Goal: Task Accomplishment & Management: Complete application form

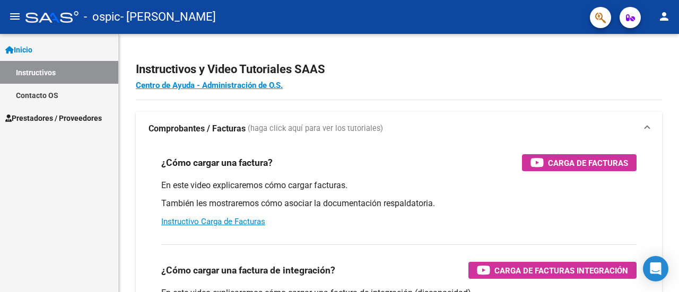
click at [85, 115] on span "Prestadores / Proveedores" at bounding box center [53, 118] width 97 height 12
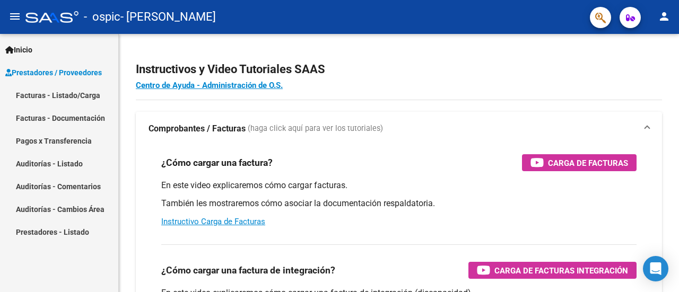
click at [70, 97] on link "Facturas - Listado/Carga" at bounding box center [59, 95] width 118 height 23
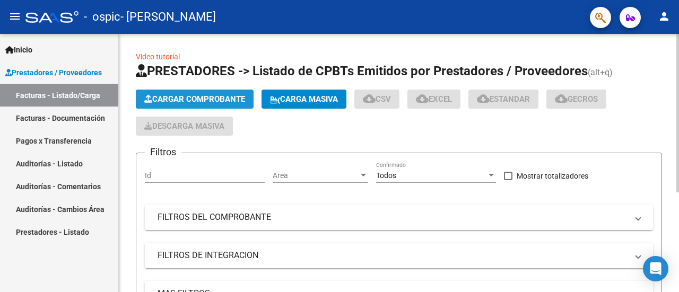
click at [187, 101] on span "Cargar Comprobante" at bounding box center [194, 99] width 101 height 10
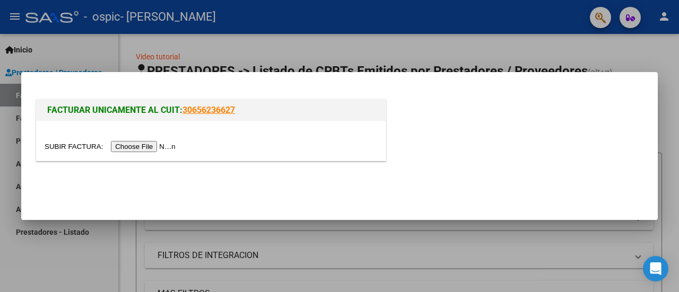
click at [142, 149] on input "file" at bounding box center [112, 146] width 134 height 11
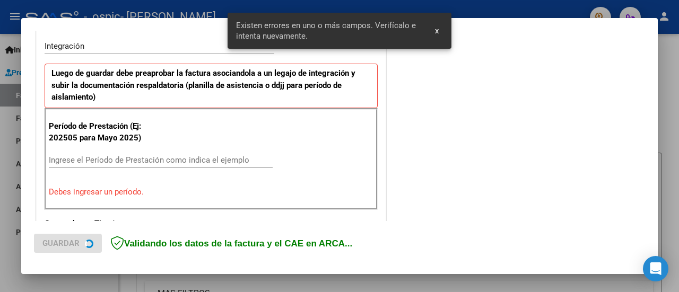
scroll to position [264, 0]
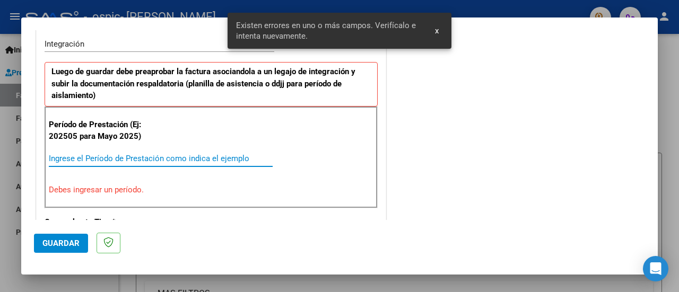
click at [101, 156] on input "Ingrese el Período de Prestación como indica el ejemplo" at bounding box center [161, 159] width 224 height 10
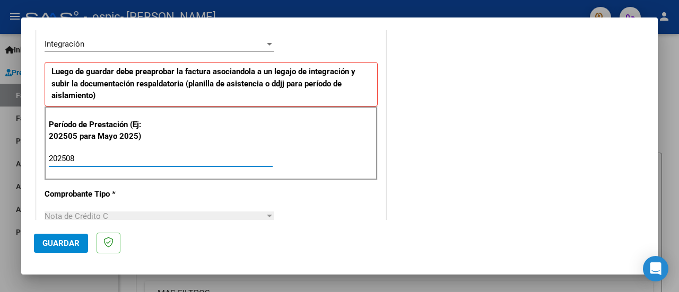
type input "202508"
click at [55, 240] on span "Guardar" at bounding box center [60, 244] width 37 height 10
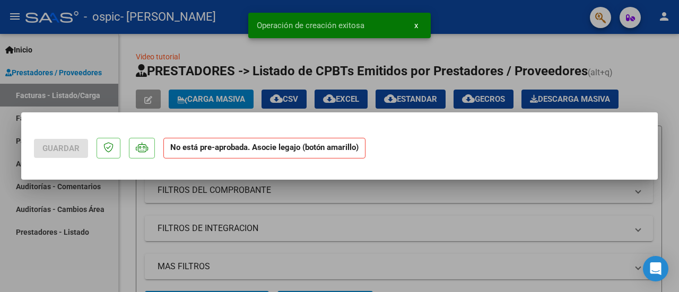
scroll to position [0, 0]
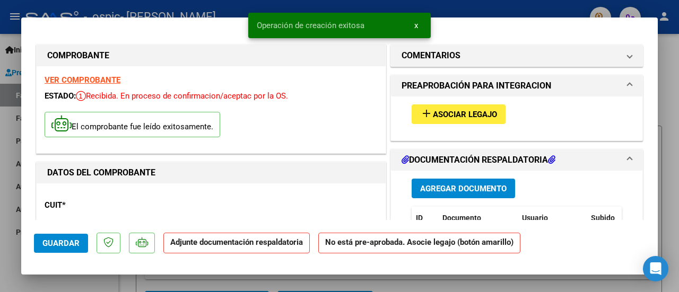
click at [441, 112] on span "Asociar Legajo" at bounding box center [465, 115] width 64 height 10
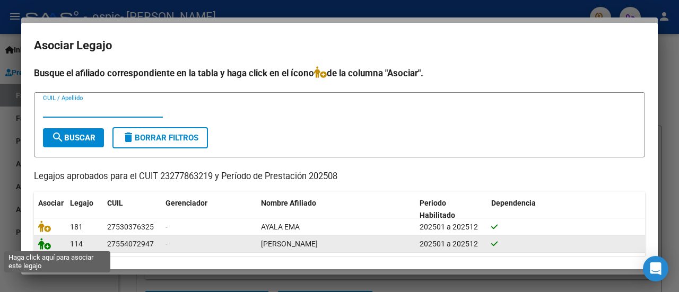
click at [45, 246] on icon at bounding box center [44, 244] width 13 height 12
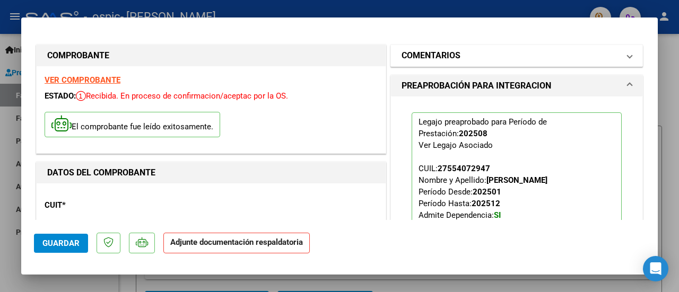
click at [476, 54] on mat-panel-title "COMENTARIOS" at bounding box center [509, 55] width 217 height 13
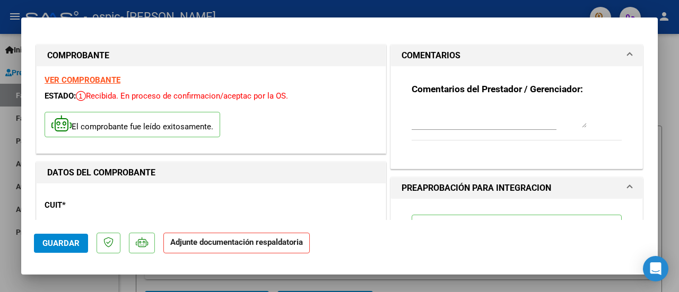
click at [464, 122] on textarea at bounding box center [498, 117] width 175 height 21
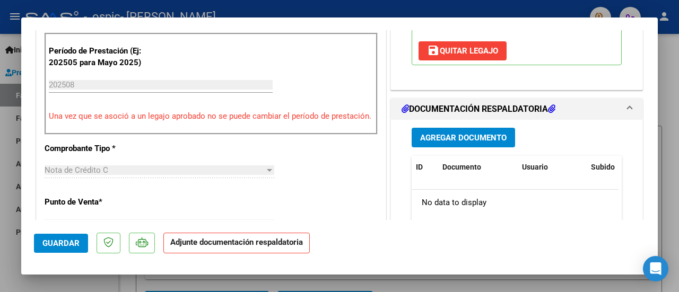
scroll to position [318, 0]
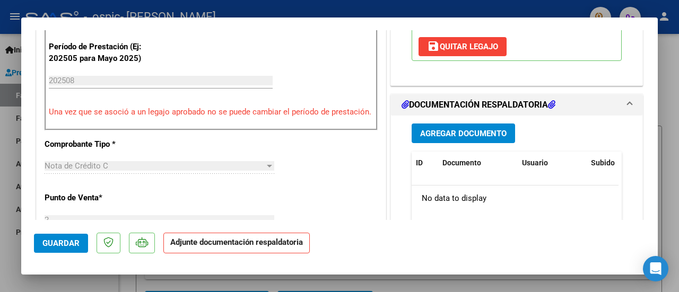
type textarea "nota de credito factura 2-1028"
click at [66, 244] on span "Guardar" at bounding box center [60, 244] width 37 height 10
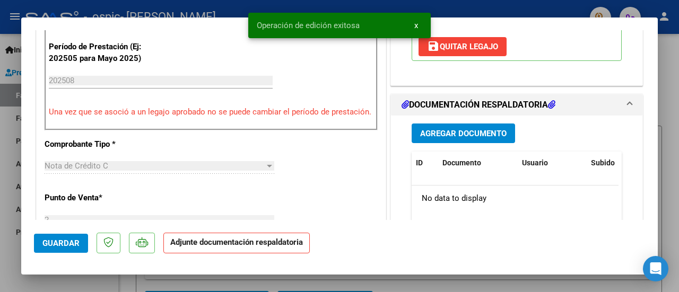
click at [670, 163] on div at bounding box center [339, 146] width 679 height 292
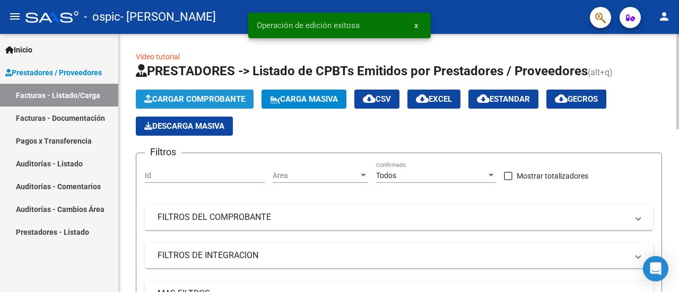
click at [191, 102] on span "Cargar Comprobante" at bounding box center [194, 99] width 101 height 10
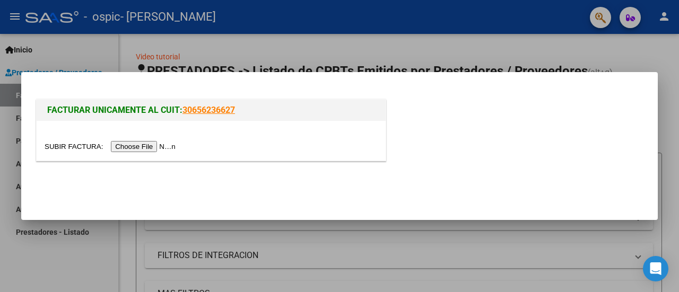
click at [142, 148] on input "file" at bounding box center [112, 146] width 134 height 11
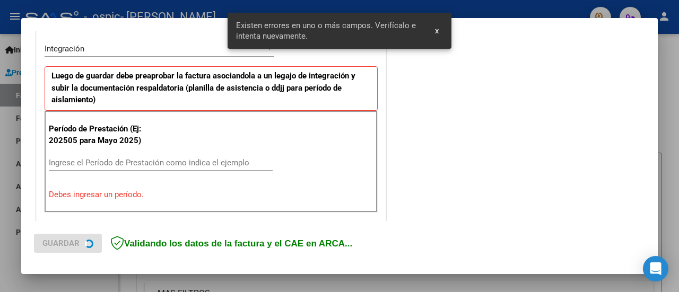
scroll to position [264, 0]
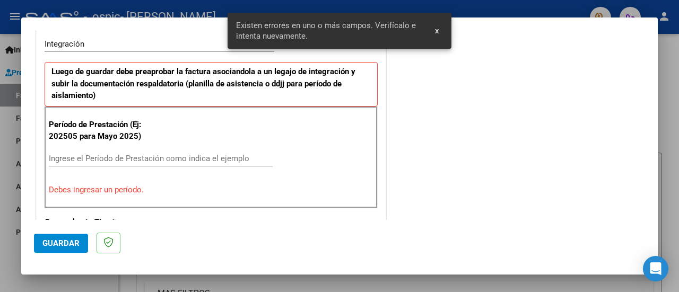
click at [87, 155] on input "Ingrese el Período de Prestación como indica el ejemplo" at bounding box center [161, 159] width 224 height 10
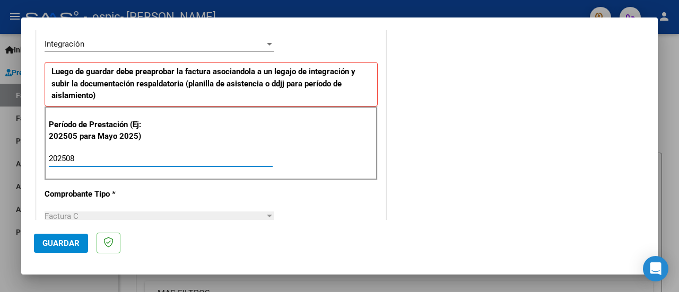
type input "202508"
click at [53, 246] on span "Guardar" at bounding box center [60, 244] width 37 height 10
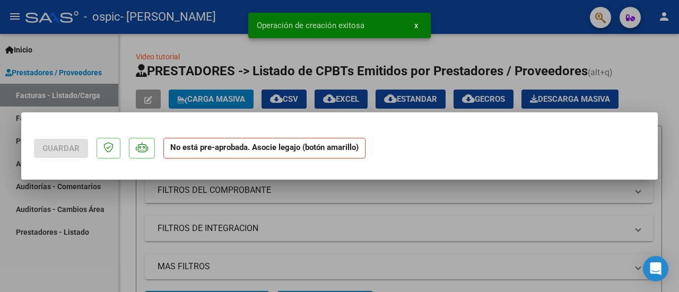
scroll to position [0, 0]
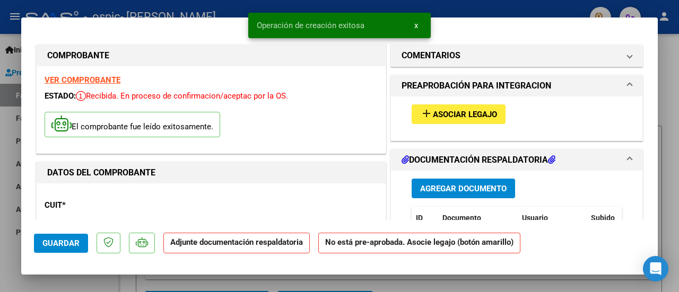
click at [462, 112] on span "Asociar Legajo" at bounding box center [465, 115] width 64 height 10
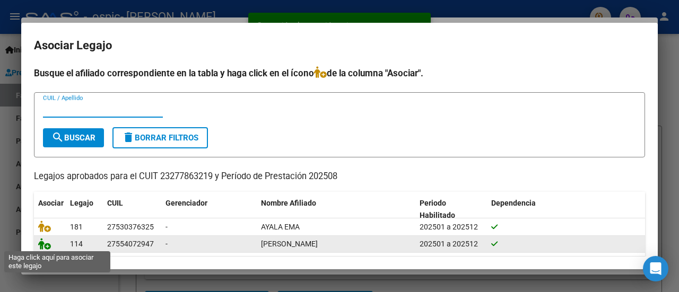
click at [47, 243] on icon at bounding box center [44, 244] width 13 height 12
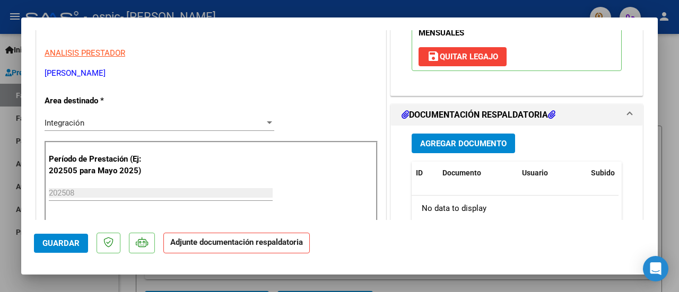
scroll to position [212, 0]
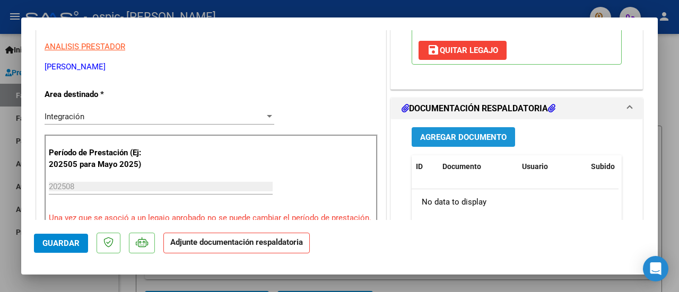
click at [477, 142] on button "Agregar Documento" at bounding box center [462, 137] width 103 height 20
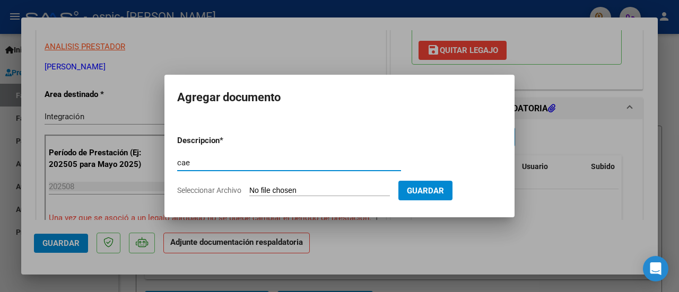
type input "cae"
click at [360, 195] on input "Seleccionar Archivo" at bounding box center [319, 191] width 141 height 10
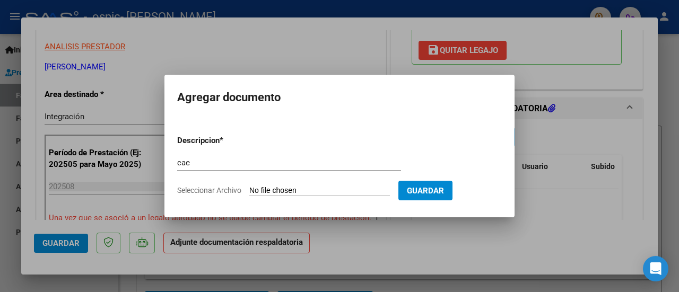
type input "C:\fakepath\CAE.pdf"
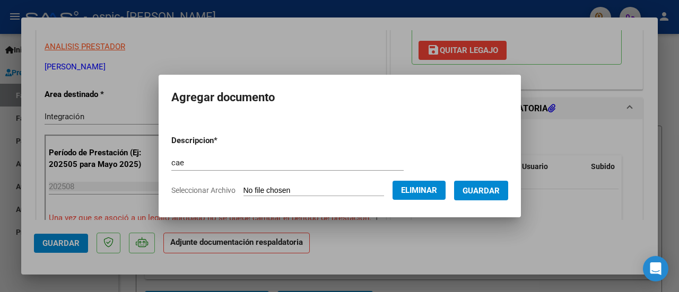
click at [473, 192] on span "Guardar" at bounding box center [480, 191] width 37 height 10
